Goal: Task Accomplishment & Management: Manage account settings

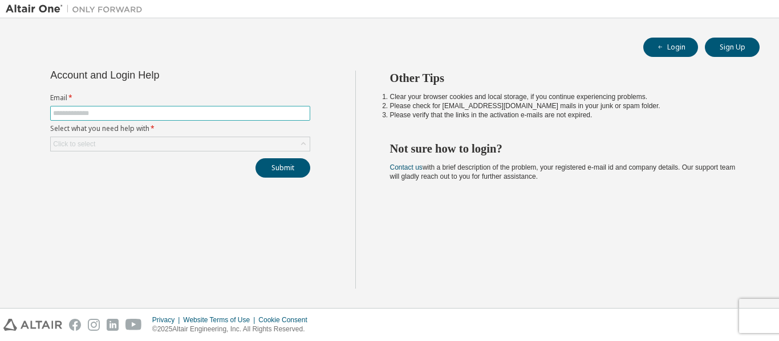
click at [93, 115] on input "text" at bounding box center [180, 113] width 254 height 9
type input "*"
type input "**********"
click at [120, 147] on div "Click to select" at bounding box center [180, 144] width 259 height 14
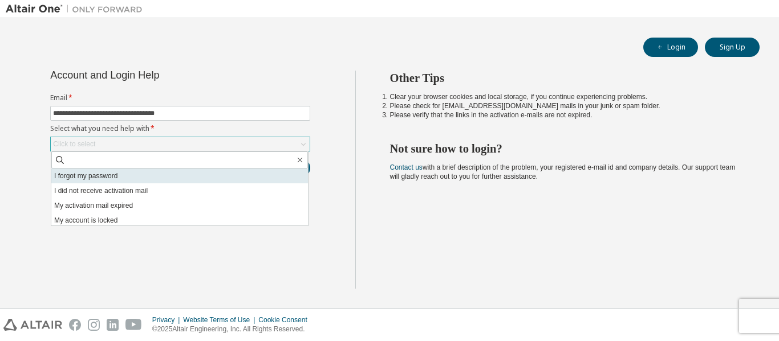
click at [101, 176] on li "I forgot my password" at bounding box center [179, 176] width 256 height 15
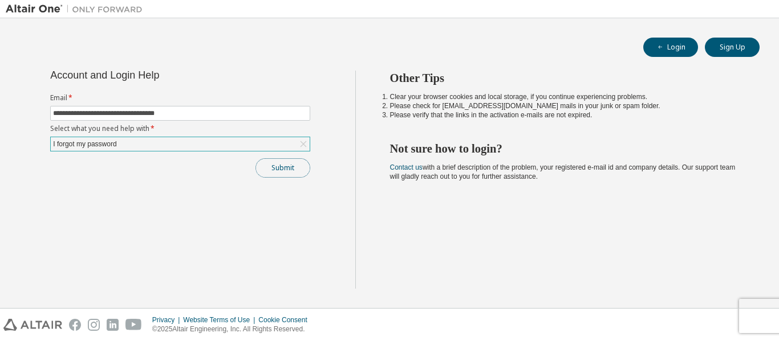
click at [283, 169] on button "Submit" at bounding box center [282, 167] width 55 height 19
click at [679, 47] on button "Login" at bounding box center [670, 47] width 55 height 19
